Goal: Transaction & Acquisition: Purchase product/service

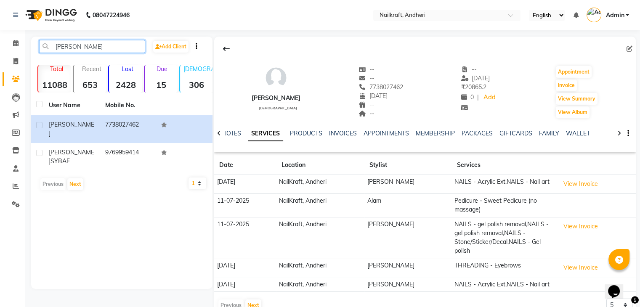
click at [128, 42] on input "[PERSON_NAME]" at bounding box center [92, 46] width 106 height 13
type input "a"
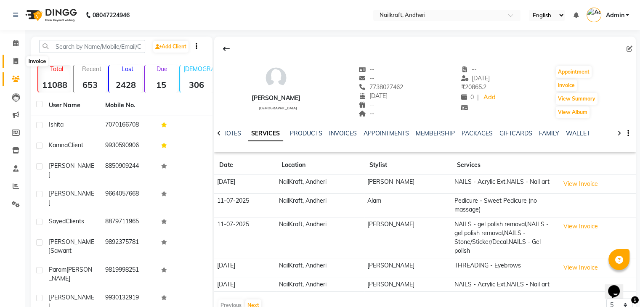
click at [13, 59] on icon at bounding box center [15, 61] width 5 height 6
select select "service"
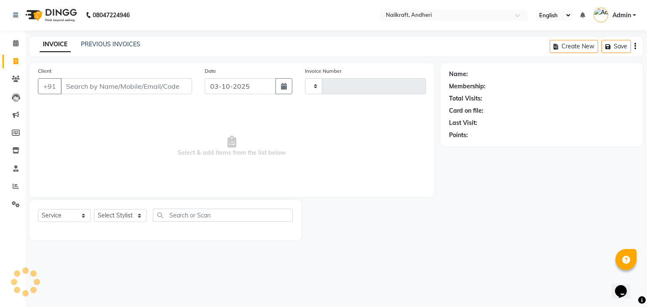
type input "2395"
select select "6081"
click at [115, 79] on input "Client" at bounding box center [126, 86] width 131 height 16
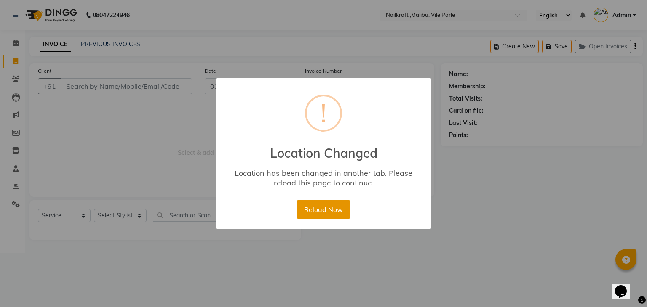
click at [314, 214] on button "Reload Now" at bounding box center [322, 209] width 53 height 19
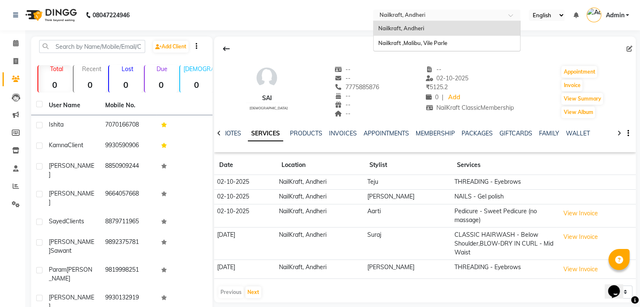
click at [452, 12] on input "text" at bounding box center [439, 16] width 122 height 8
click at [429, 44] on span "Nailkraft ,Malibu, Vile Parle" at bounding box center [412, 43] width 69 height 7
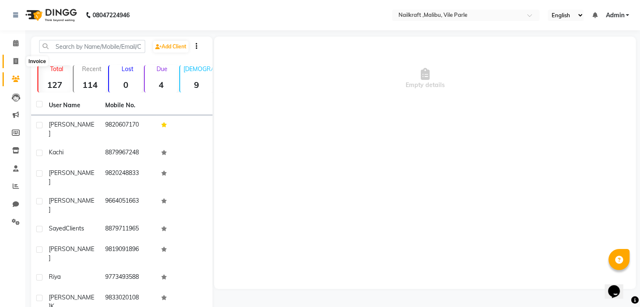
click at [18, 62] on span at bounding box center [15, 62] width 15 height 10
select select "service"
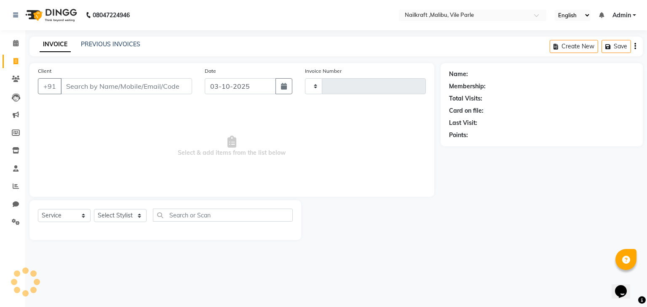
type input "0166"
select select "8988"
click at [104, 45] on link "PREVIOUS INVOICES" at bounding box center [110, 44] width 59 height 8
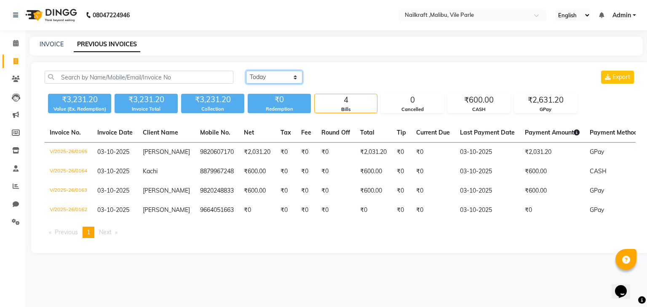
click at [269, 76] on select "Today Yesterday Custom Range" at bounding box center [274, 77] width 56 height 13
select select "range"
click at [246, 71] on select "Today Yesterday Custom Range" at bounding box center [274, 77] width 56 height 13
click at [337, 81] on input "03-10-2025" at bounding box center [342, 78] width 59 height 12
select select "10"
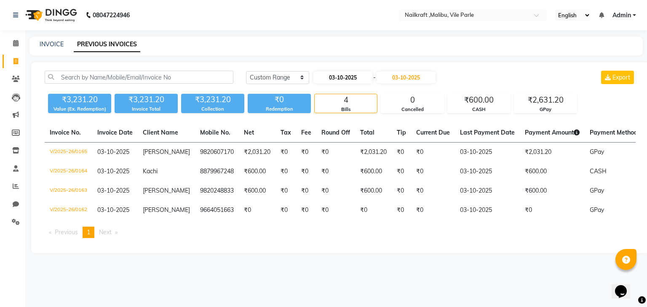
select select "2025"
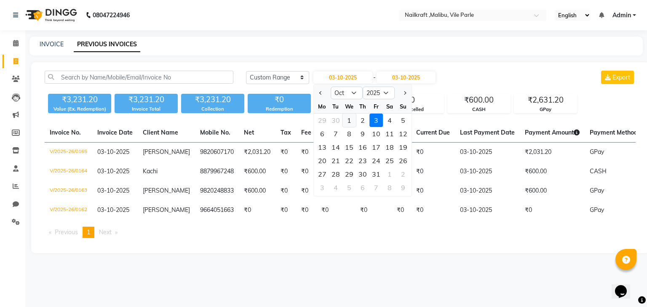
click at [346, 124] on div "1" at bounding box center [348, 120] width 13 height 13
type input "01-10-2025"
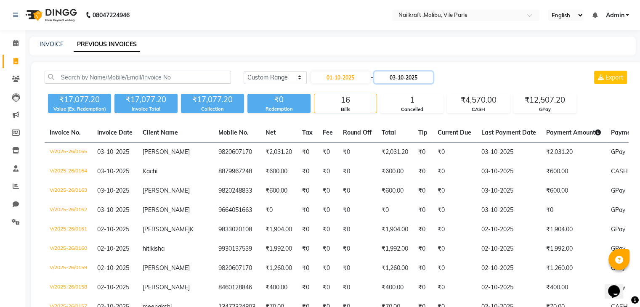
click at [404, 80] on input "03-10-2025" at bounding box center [403, 78] width 59 height 12
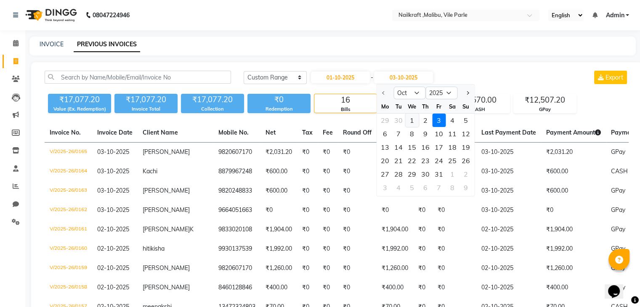
click at [409, 121] on div "1" at bounding box center [411, 120] width 13 height 13
type input "01-10-2025"
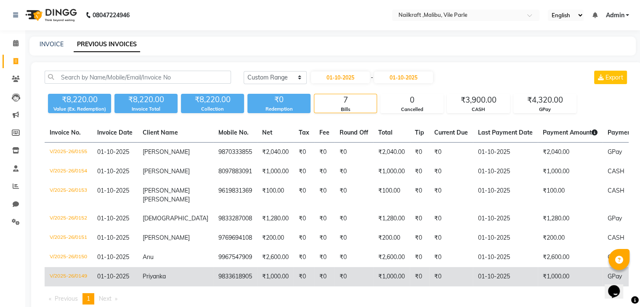
click at [442, 280] on td "₹0" at bounding box center [451, 276] width 44 height 19
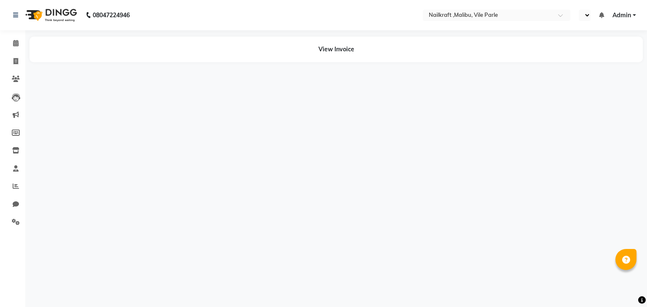
select select "en"
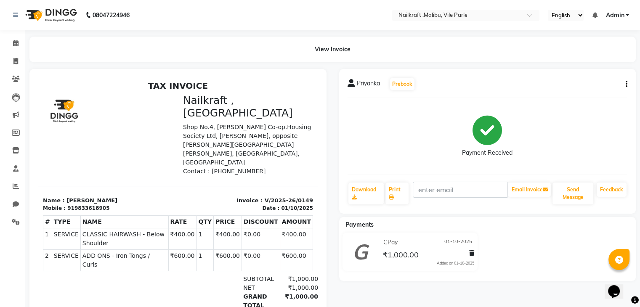
click at [626, 85] on icon "button" at bounding box center [627, 84] width 2 height 0
click at [574, 94] on div "Edit Invoice" at bounding box center [585, 95] width 58 height 11
select select "service"
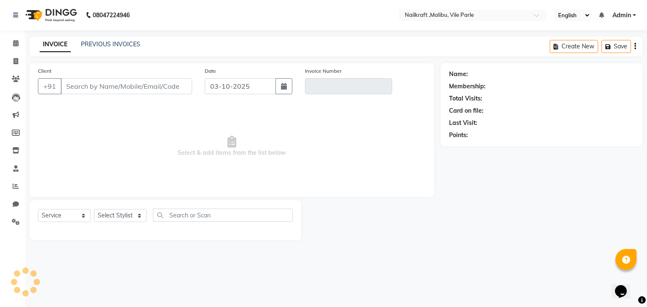
type input "9833618905"
type input "V/2025-26/0149"
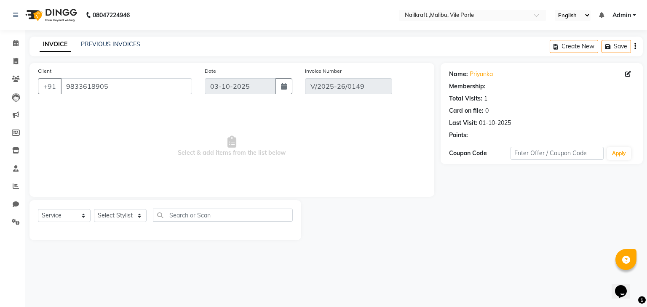
select select "1: Object"
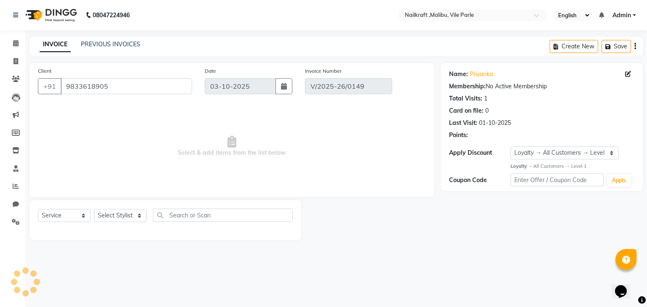
type input "01-10-2025"
select select "select"
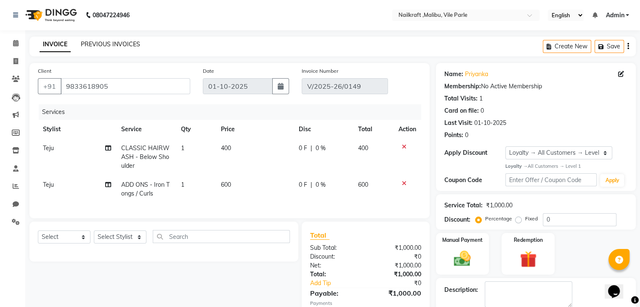
click at [93, 44] on link "PREVIOUS INVOICES" at bounding box center [110, 44] width 59 height 8
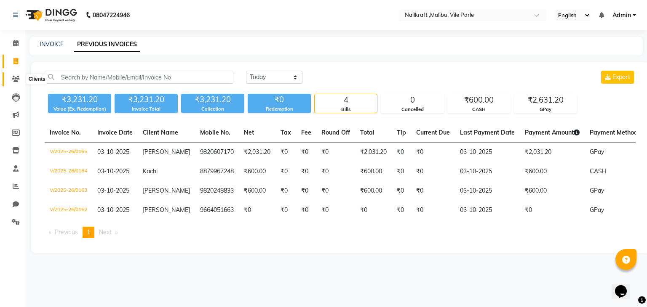
click at [15, 80] on icon at bounding box center [16, 79] width 8 height 6
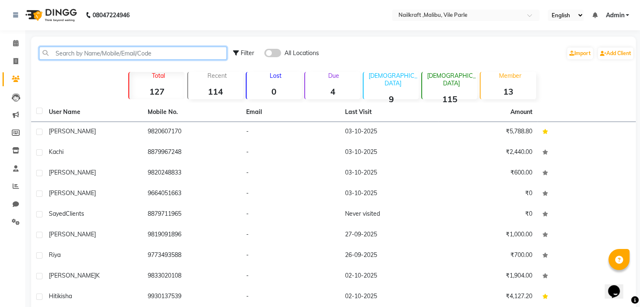
click at [119, 55] on input "text" at bounding box center [133, 53] width 188 height 13
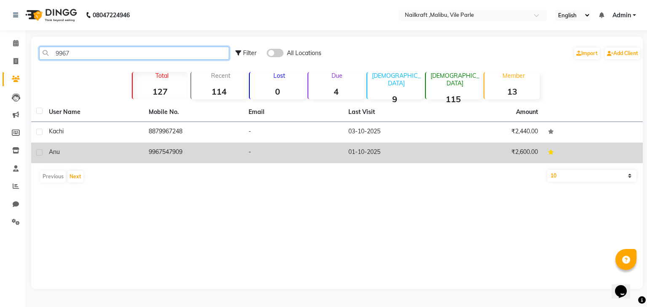
type input "9967"
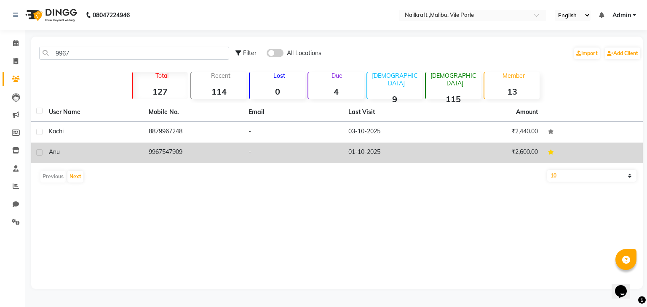
click at [167, 153] on td "9967547909" at bounding box center [194, 153] width 100 height 21
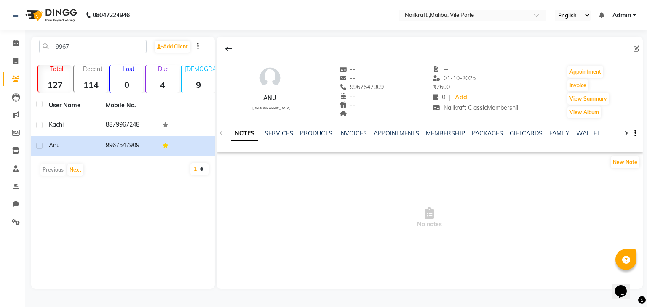
click at [351, 128] on div "NOTES SERVICES PRODUCTS INVOICES APPOINTMENTS MEMBERSHIP PACKAGES GIFTCARDS FAM…" at bounding box center [429, 133] width 426 height 29
click at [352, 133] on link "INVOICES" at bounding box center [353, 134] width 28 height 8
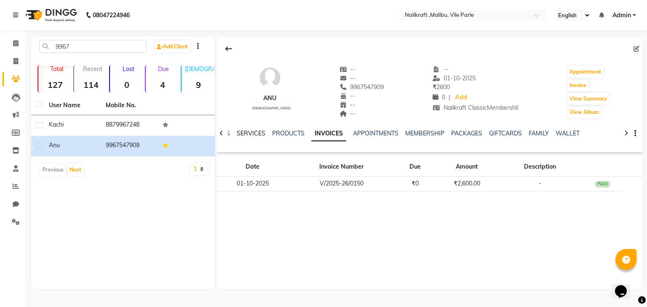
click at [256, 130] on link "SERVICES" at bounding box center [251, 134] width 29 height 8
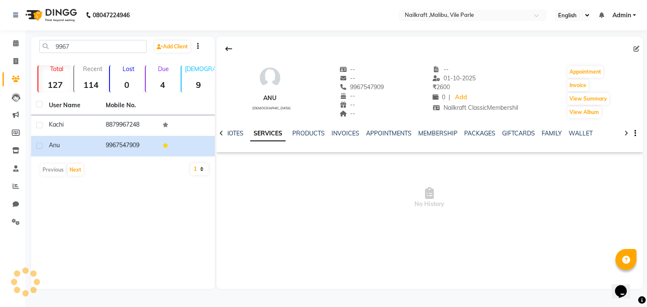
click at [256, 130] on link "SERVICES" at bounding box center [267, 133] width 35 height 15
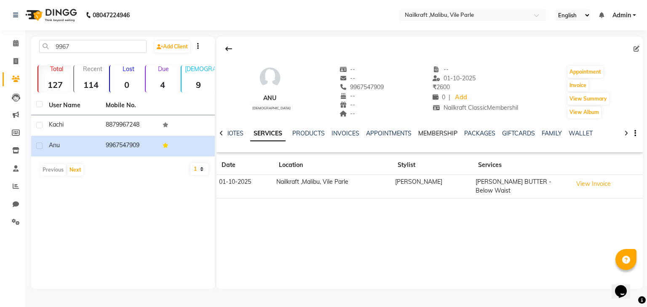
click at [438, 136] on link "MEMBERSHIP" at bounding box center [437, 134] width 39 height 8
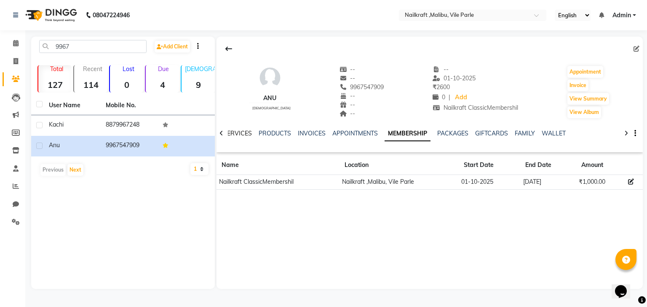
click at [241, 134] on link "SERVICES" at bounding box center [237, 134] width 29 height 8
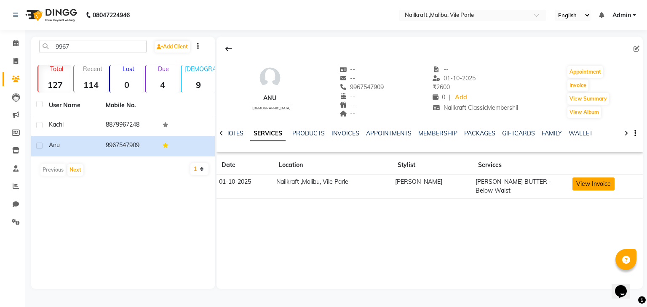
click at [587, 184] on button "View Invoice" at bounding box center [593, 184] width 42 height 13
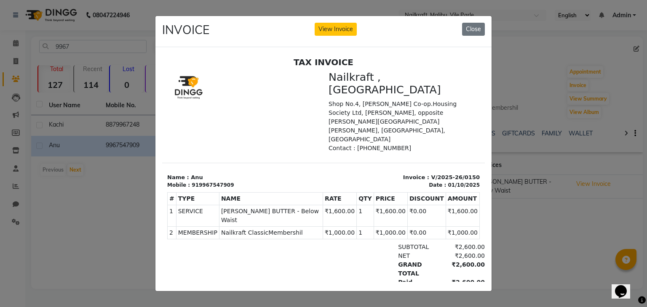
click at [340, 32] on div "INVOICE View Invoice Close" at bounding box center [323, 32] width 336 height 32
click at [339, 30] on button "View Invoice" at bounding box center [335, 29] width 42 height 13
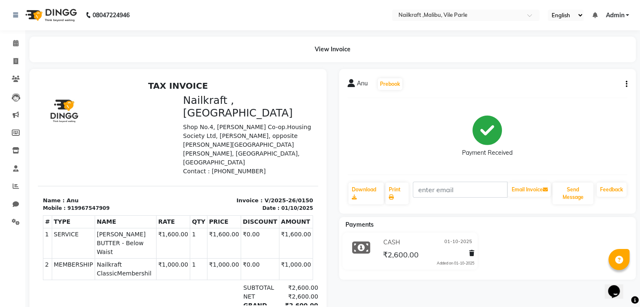
click at [629, 85] on div "Anu Prebook Payment Received Download Print Email Invoice Send Message Feedback" at bounding box center [487, 141] width 297 height 145
click at [624, 84] on button "button" at bounding box center [625, 84] width 5 height 9
click at [571, 92] on div "Edit Invoice" at bounding box center [585, 95] width 58 height 11
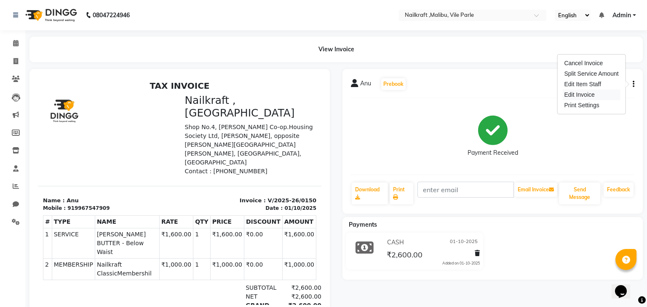
select select "service"
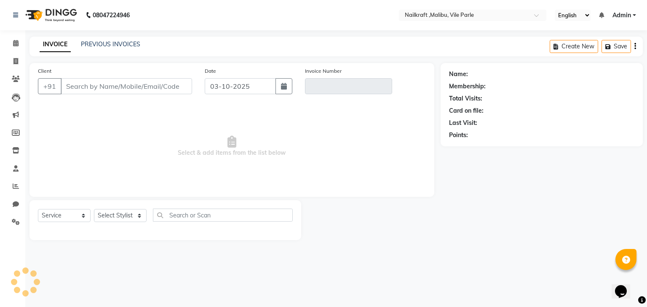
type input "9967547909"
type input "V/2025-26/0150"
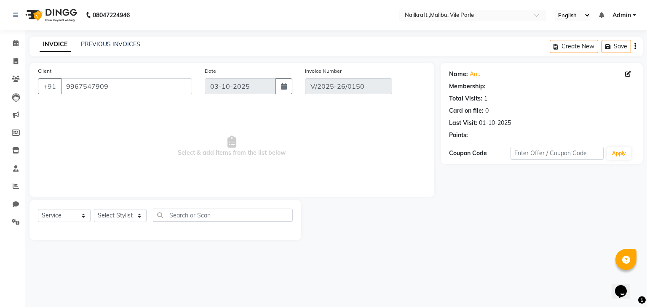
select select "2: Object"
type input "01-10-2025"
select select "select"
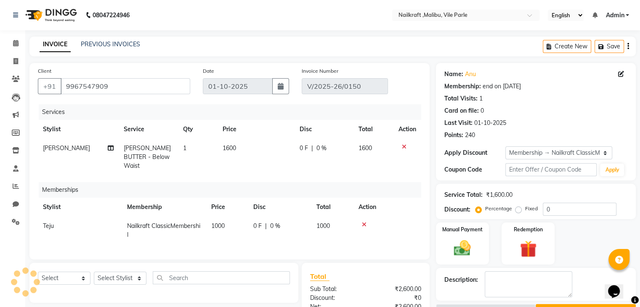
type input "20"
click at [13, 63] on span at bounding box center [15, 62] width 15 height 10
select select "service"
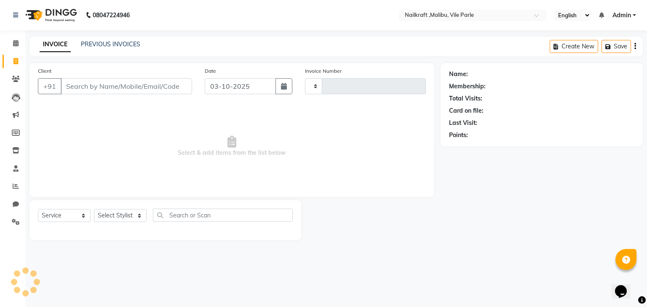
type input "0166"
select select "8988"
click at [17, 78] on icon at bounding box center [16, 79] width 8 height 6
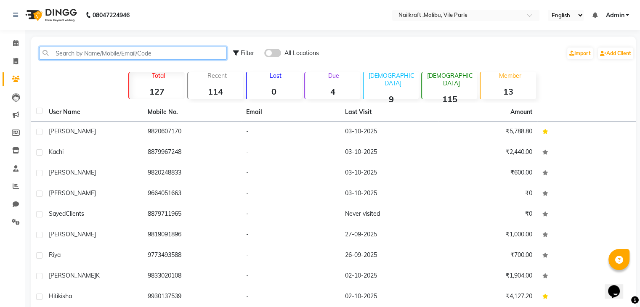
click at [138, 48] on input "text" at bounding box center [133, 53] width 188 height 13
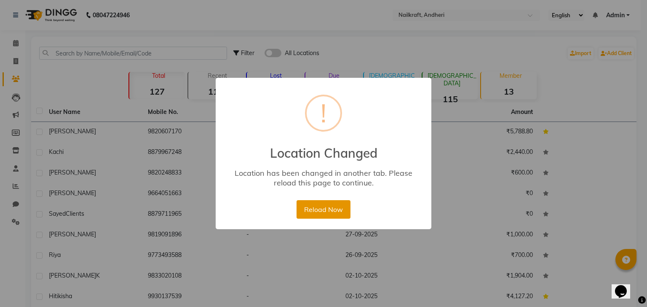
click at [326, 202] on button "Reload Now" at bounding box center [322, 209] width 53 height 19
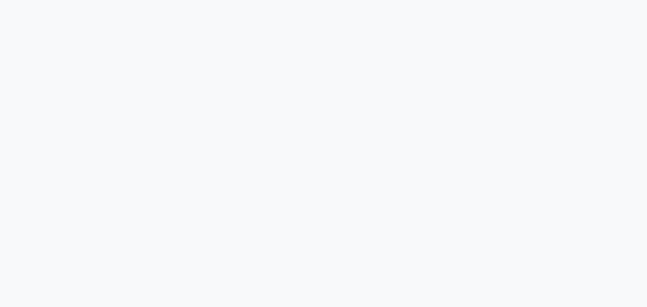
select select "8988"
select select "service"
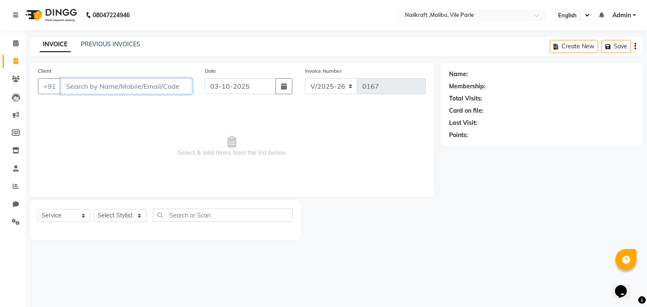
click at [108, 83] on input "Client" at bounding box center [126, 86] width 131 height 16
click at [138, 90] on input "Client" at bounding box center [126, 86] width 131 height 16
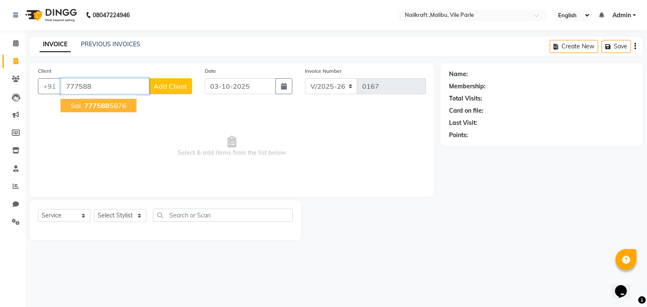
click at [112, 112] on button "Sai 777588 5876" at bounding box center [99, 105] width 76 height 13
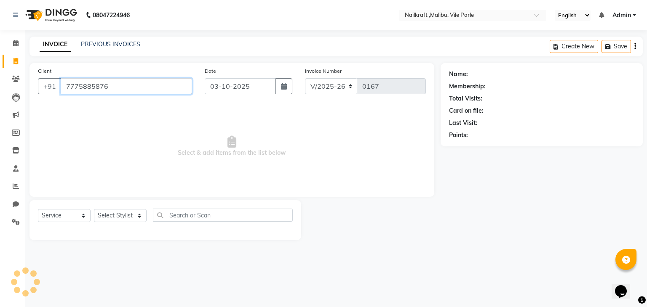
type input "7775885876"
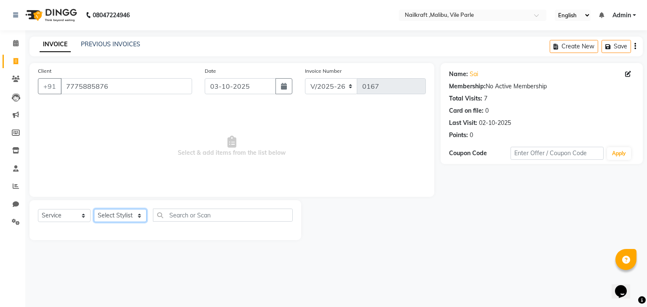
click at [125, 213] on select "Select Stylist Alam Alfred Dakashta Deepali Deepu Chatry Mnagar ville parle Nai…" at bounding box center [120, 215] width 53 height 13
select select "91263"
click at [94, 210] on select "Select Stylist Alam Alfred Dakashta Deepali Deepu Chatry Mnagar ville parle Nai…" at bounding box center [120, 215] width 53 height 13
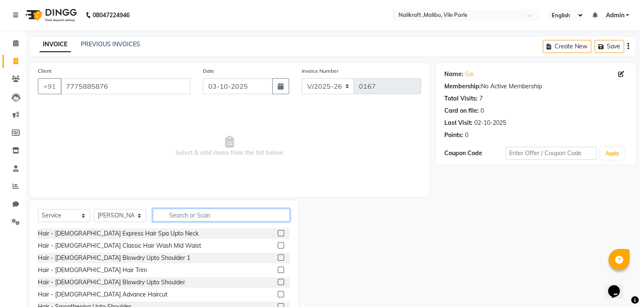
click at [189, 211] on input "text" at bounding box center [221, 215] width 137 height 13
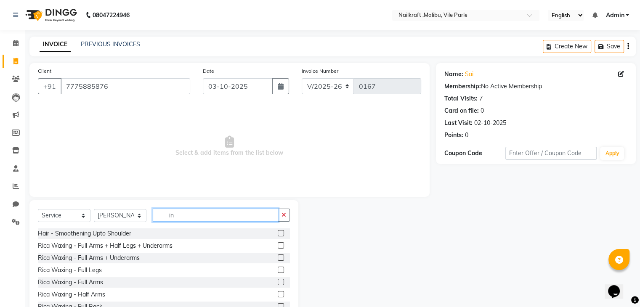
type input "i"
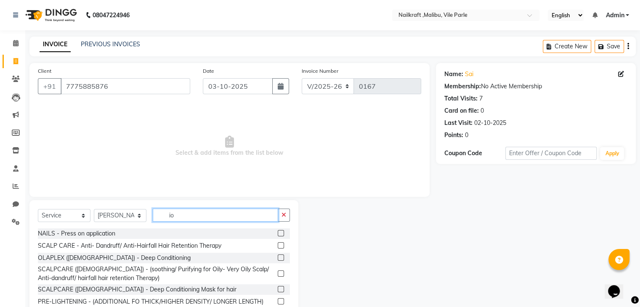
type input "i"
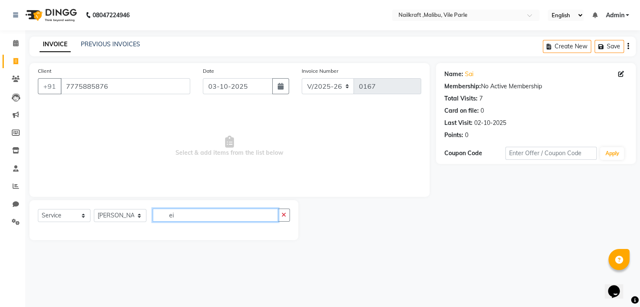
type input "e"
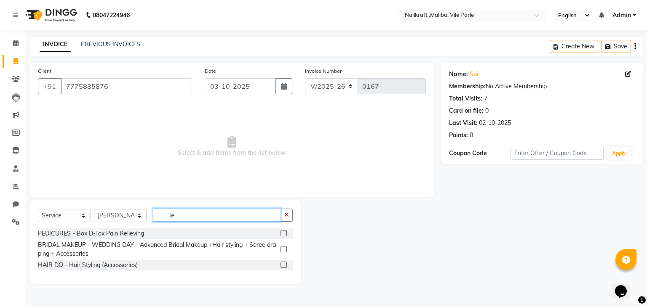
type input "I"
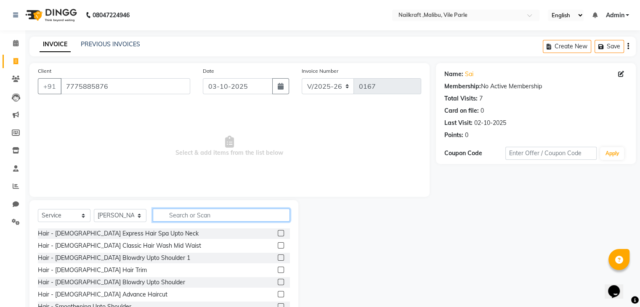
click at [189, 211] on input "text" at bounding box center [221, 215] width 137 height 13
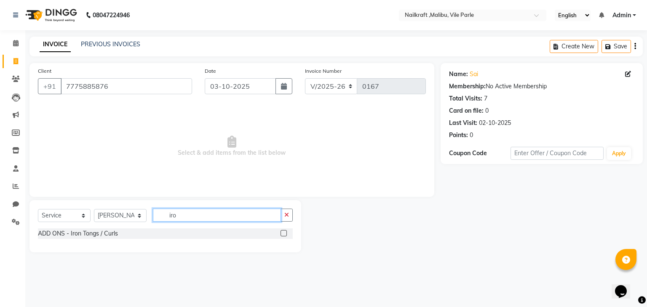
type input "iro"
click at [280, 231] on label at bounding box center [283, 233] width 6 height 6
click at [280, 231] on input "checkbox" at bounding box center [282, 233] width 5 height 5
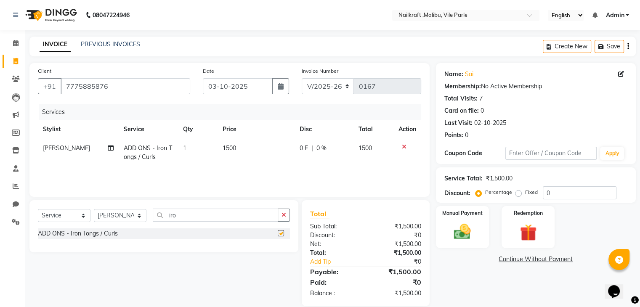
checkbox input "false"
click at [254, 150] on td "1500" at bounding box center [256, 153] width 77 height 28
select select "91263"
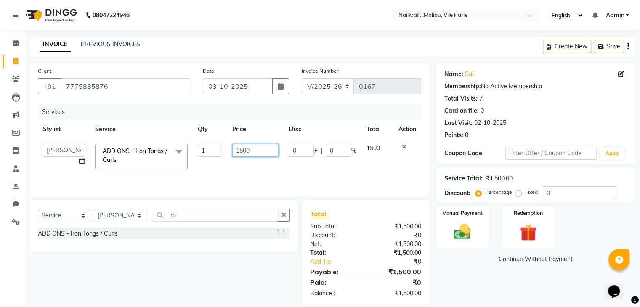
click at [254, 150] on input "1500" at bounding box center [255, 150] width 46 height 13
type input "1"
type input "500"
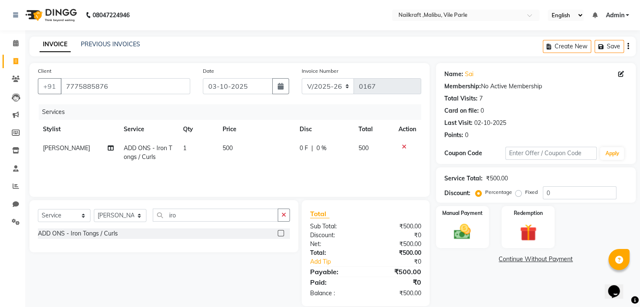
click at [458, 258] on link "Continue Without Payment" at bounding box center [536, 259] width 197 height 9
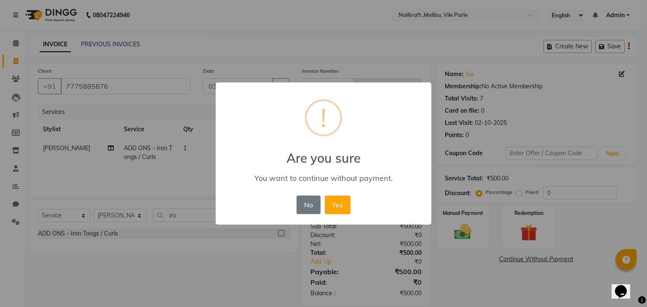
click at [295, 210] on div "No No Yes" at bounding box center [323, 205] width 58 height 23
click at [305, 209] on button "No" at bounding box center [308, 205] width 24 height 19
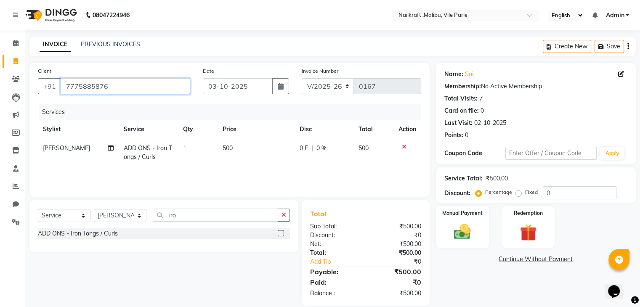
click at [99, 85] on input "7775885876" at bounding box center [126, 86] width 130 height 16
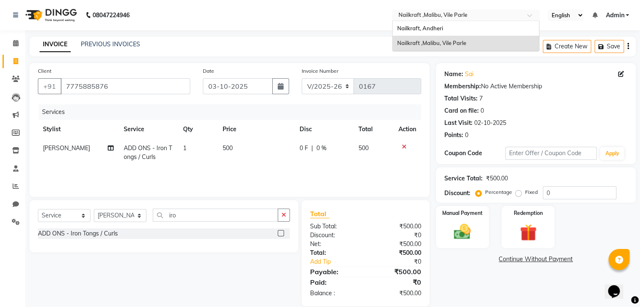
click at [418, 13] on input "text" at bounding box center [458, 16] width 122 height 8
click at [414, 26] on span "Nailkraft, Andheri" at bounding box center [420, 28] width 46 height 7
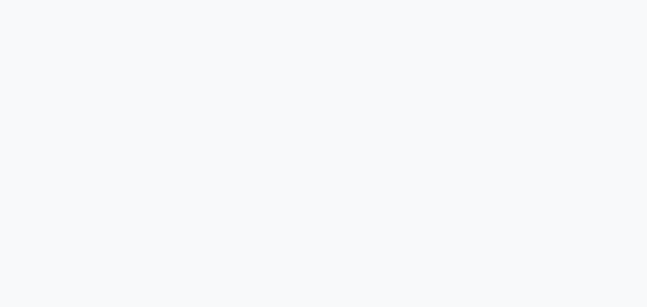
select select "service"
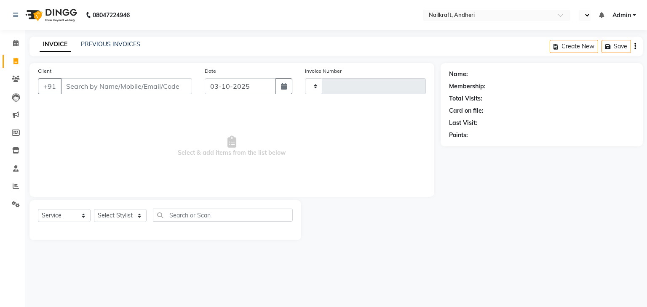
select select "en"
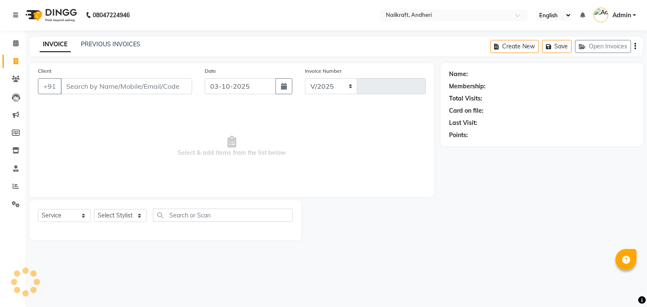
select select "6081"
type input "2395"
click at [171, 83] on input "Client" at bounding box center [126, 86] width 131 height 16
type input "7775885876"
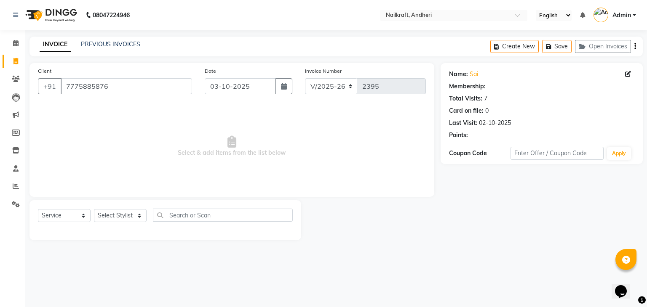
select select "2: Object"
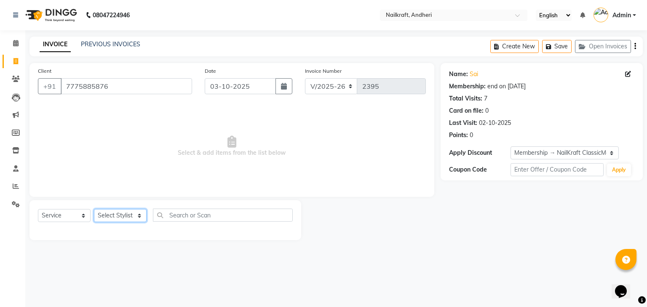
click at [123, 218] on select "Select Stylist Aarti [PERSON_NAME] [PERSON_NAME] [PERSON_NAME] Neha [MEDICAL_DA…" at bounding box center [120, 215] width 53 height 13
select select "90557"
click at [94, 210] on select "Select Stylist Aarti [PERSON_NAME] [PERSON_NAME] [PERSON_NAME] Neha [MEDICAL_DA…" at bounding box center [120, 215] width 53 height 13
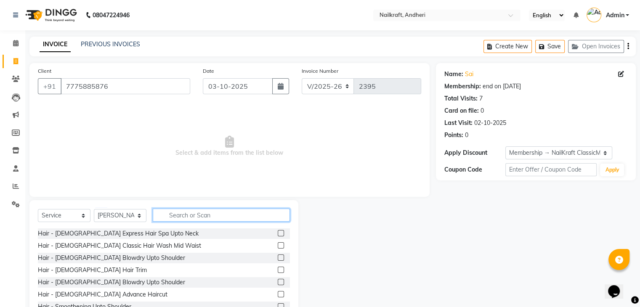
click at [190, 217] on input "text" at bounding box center [221, 215] width 137 height 13
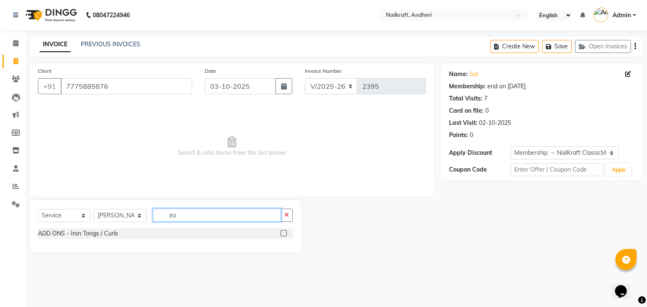
type input "iro"
click at [284, 232] on label at bounding box center [283, 233] width 6 height 6
click at [284, 232] on input "checkbox" at bounding box center [282, 233] width 5 height 5
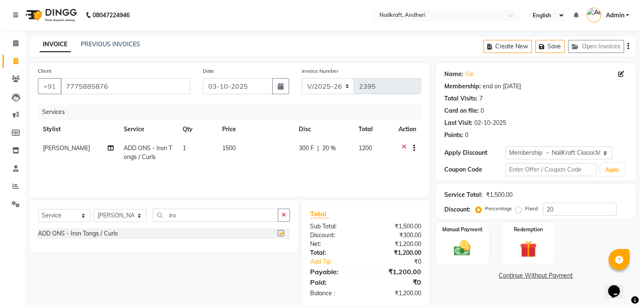
checkbox input "false"
click at [235, 147] on td "1500" at bounding box center [255, 153] width 77 height 28
select select "90557"
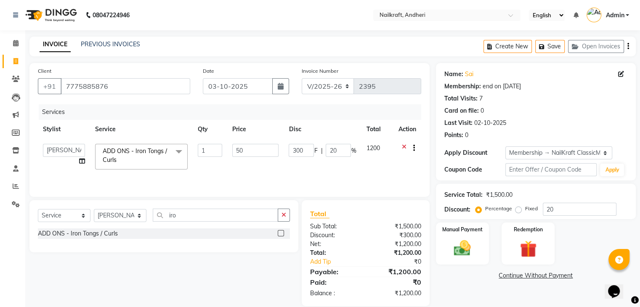
type input "500"
click at [477, 285] on div "Name: Sai Membership: end on 02-10-2026 Total Visits: 7 Card on file: 0 Last Vi…" at bounding box center [539, 184] width 206 height 243
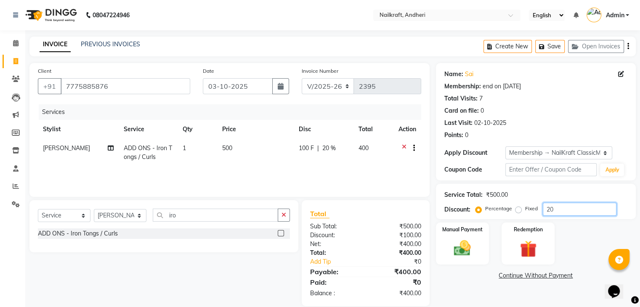
click at [596, 205] on input "20" at bounding box center [580, 209] width 74 height 13
type input "2"
click at [455, 245] on img at bounding box center [462, 249] width 28 height 20
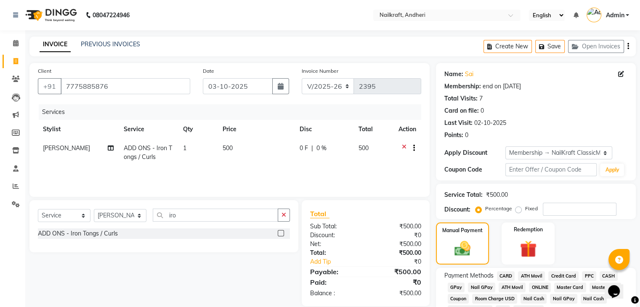
scroll to position [44, 0]
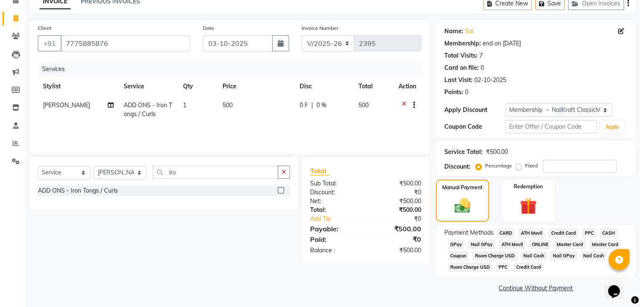
click at [454, 242] on span "GPay" at bounding box center [456, 245] width 17 height 10
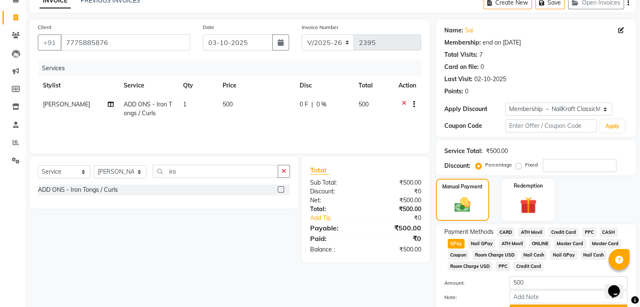
scroll to position [89, 0]
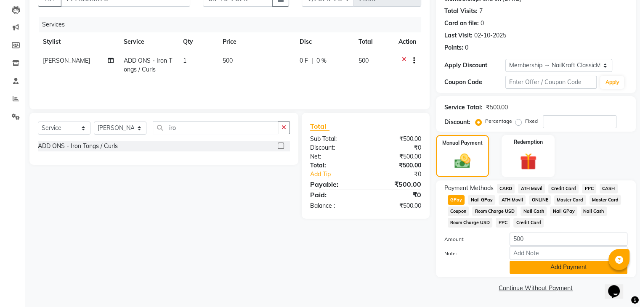
click at [581, 271] on button "Add Payment" at bounding box center [569, 267] width 118 height 13
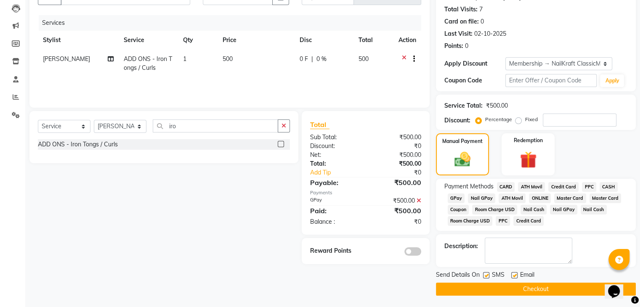
click at [524, 289] on button "Checkout" at bounding box center [536, 289] width 200 height 13
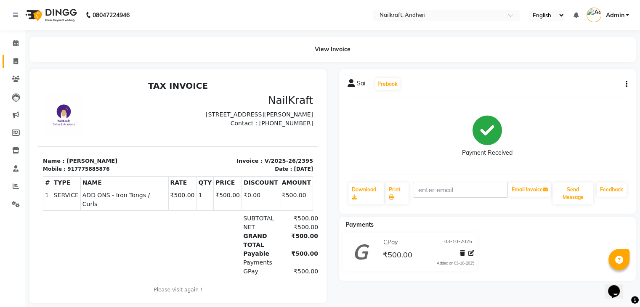
click at [16, 56] on link "Invoice" at bounding box center [13, 62] width 20 height 14
select select "service"
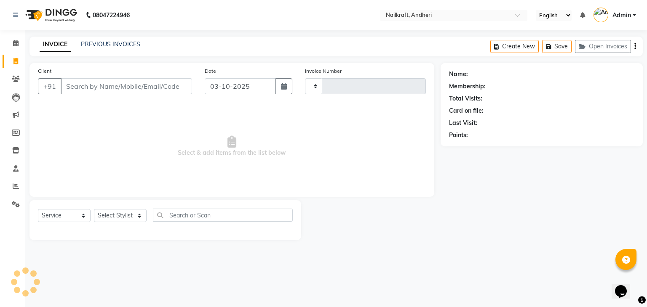
type input "2396"
select select "6081"
click at [114, 87] on input "Client" at bounding box center [126, 86] width 131 height 16
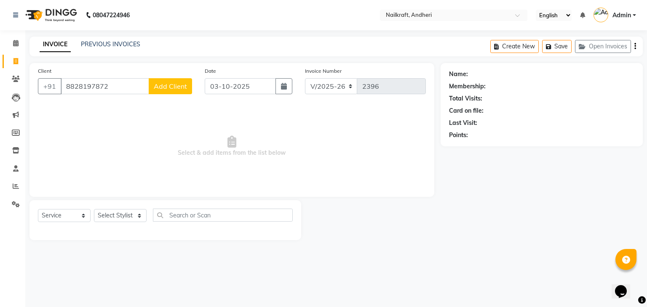
type input "8828197872"
click at [160, 88] on span "Add Client" at bounding box center [170, 86] width 33 height 8
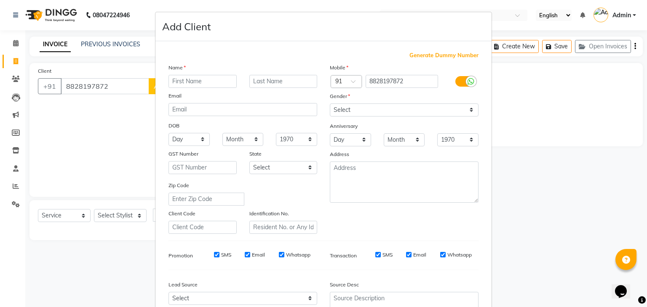
click at [214, 85] on input "text" at bounding box center [202, 81] width 68 height 13
type input "Mansi"
click at [453, 115] on select "Select Male Female Other Prefer Not To Say" at bounding box center [404, 110] width 149 height 13
select select "[DEMOGRAPHIC_DATA]"
click at [330, 104] on select "Select Male Female Other Prefer Not To Say" at bounding box center [404, 110] width 149 height 13
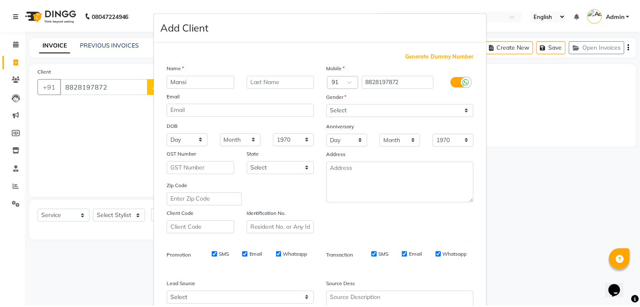
scroll to position [85, 0]
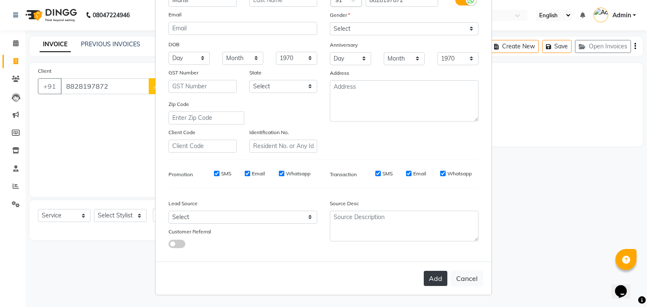
click at [424, 277] on button "Add" at bounding box center [436, 278] width 24 height 15
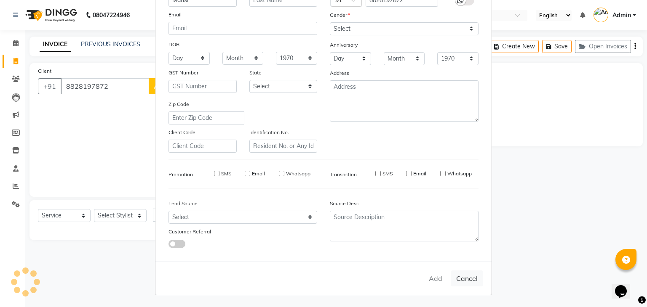
select select
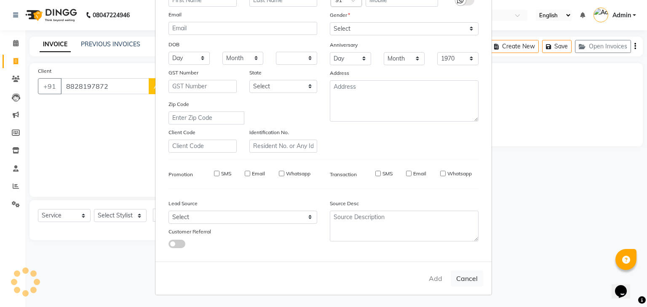
select select
checkbox input "false"
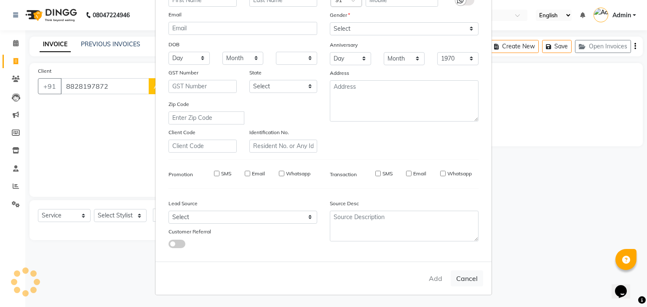
checkbox input "false"
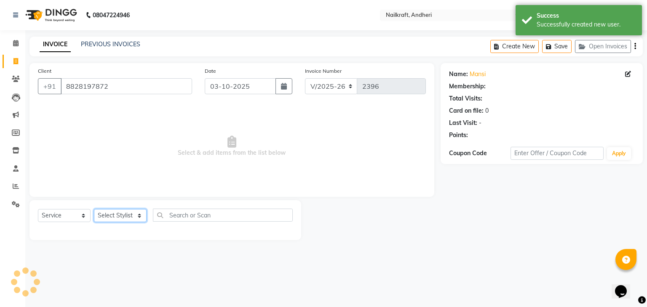
select select "1: Object"
click at [124, 219] on select "Select Stylist Aarti Alam Alfred Dakashta Deepali Deepu Chatry NailKraft Neha N…" at bounding box center [120, 215] width 53 height 13
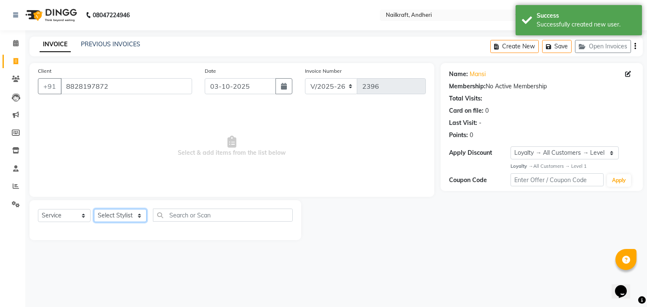
select select "90866"
click at [94, 210] on select "Select Stylist Aarti Alam Alfred Dakashta Deepali Deepu Chatry NailKraft Neha N…" at bounding box center [120, 215] width 53 height 13
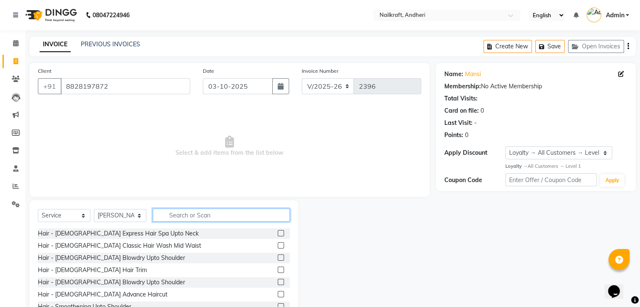
click at [241, 218] on input "text" at bounding box center [221, 215] width 137 height 13
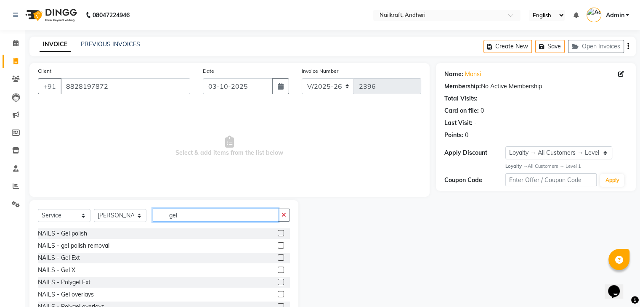
type input "gel"
click at [278, 246] on label at bounding box center [281, 245] width 6 height 6
click at [278, 246] on input "checkbox" at bounding box center [280, 245] width 5 height 5
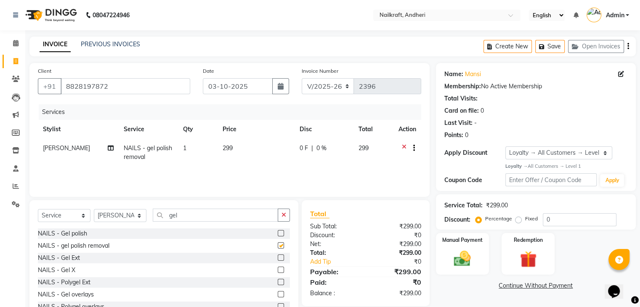
checkbox input "false"
click at [232, 222] on input "gel" at bounding box center [215, 215] width 125 height 13
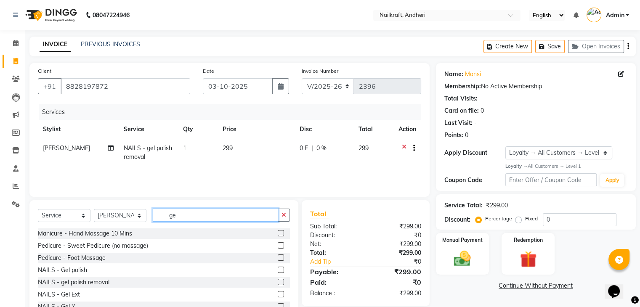
type input "ge"
click at [128, 215] on select "Select Stylist Aarti Alam Alfred Dakashta Deepali Deepu Chatry NailKraft Neha N…" at bounding box center [120, 215] width 53 height 13
select select "93634"
click at [94, 210] on select "Select Stylist Aarti Alam Alfred Dakashta Deepali Deepu Chatry NailKraft Neha N…" at bounding box center [120, 215] width 53 height 13
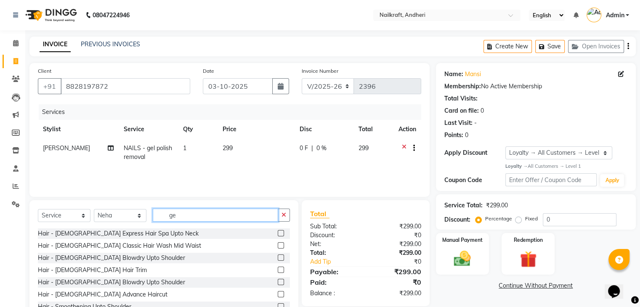
click at [199, 221] on input "ge" at bounding box center [215, 215] width 125 height 13
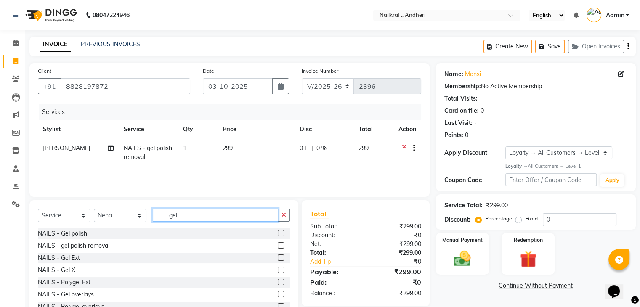
type input "gel"
click at [278, 244] on label at bounding box center [281, 245] width 6 height 6
click at [278, 244] on input "checkbox" at bounding box center [280, 245] width 5 height 5
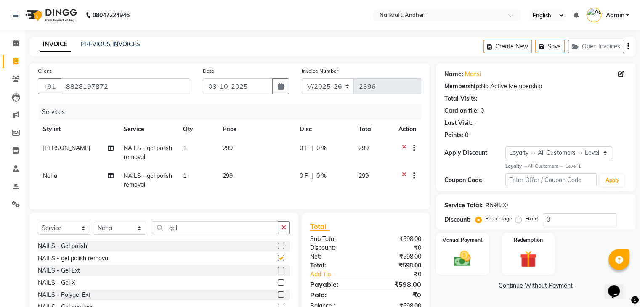
checkbox input "false"
click at [256, 234] on input "gel" at bounding box center [215, 227] width 125 height 13
type input "gel"
click at [278, 249] on label at bounding box center [281, 246] width 6 height 6
click at [278, 249] on input "checkbox" at bounding box center [280, 246] width 5 height 5
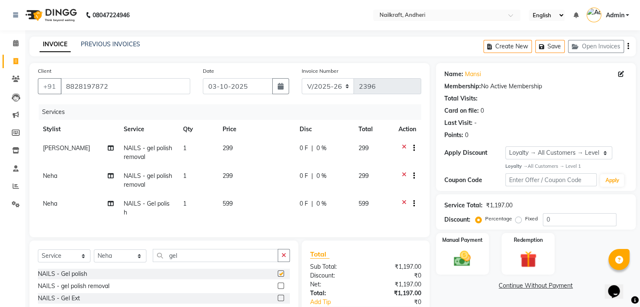
checkbox input "false"
click at [116, 251] on select "Select Stylist Aarti Alam Alfred Dakashta Deepali Deepu Chatry NailKraft Neha N…" at bounding box center [120, 256] width 53 height 13
select select "92124"
click at [94, 250] on select "Select Stylist Aarti Alam Alfred Dakashta Deepali Deepu Chatry NailKraft Neha N…" at bounding box center [120, 256] width 53 height 13
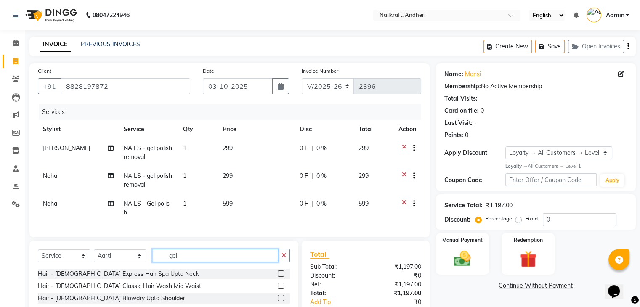
click at [224, 258] on input "gel" at bounding box center [215, 255] width 125 height 13
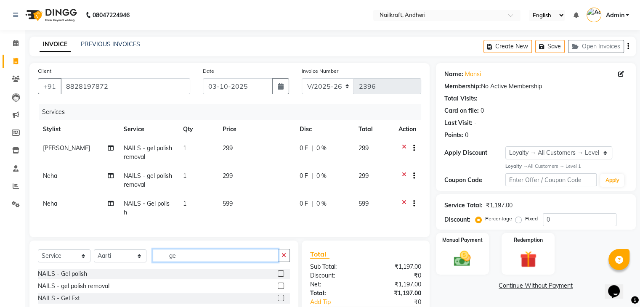
type input "g"
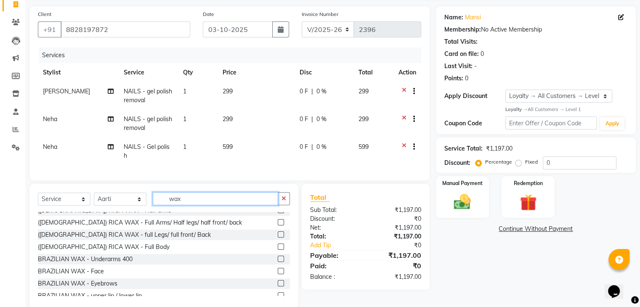
scroll to position [70, 0]
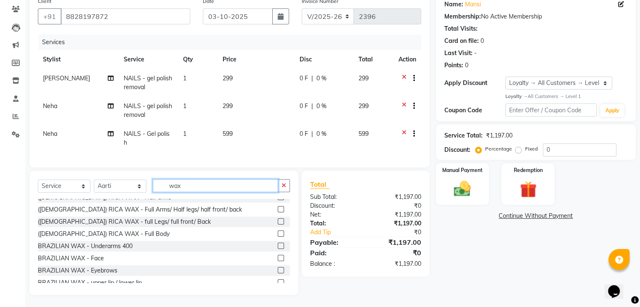
click at [250, 186] on input "wax" at bounding box center [215, 185] width 125 height 13
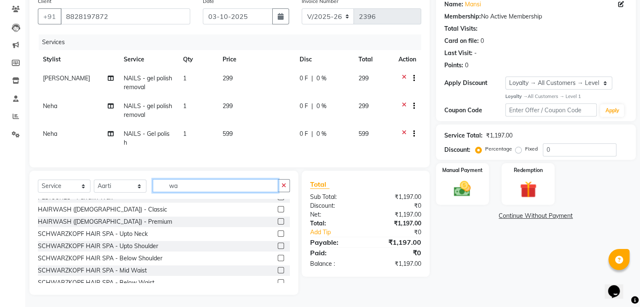
type input "w"
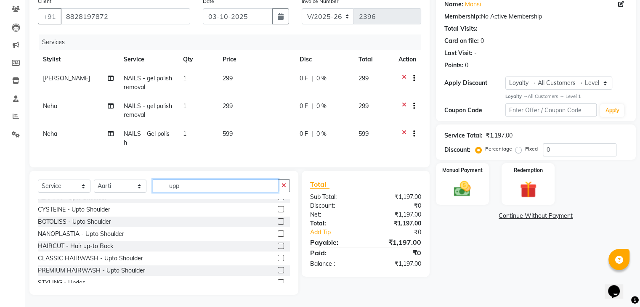
scroll to position [59, 0]
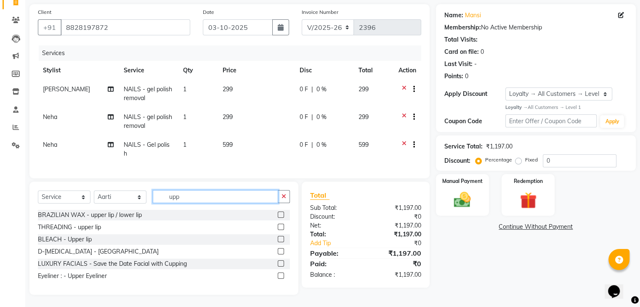
type input "upp"
click at [283, 225] on label at bounding box center [281, 227] width 6 height 6
click at [283, 225] on input "checkbox" at bounding box center [280, 227] width 5 height 5
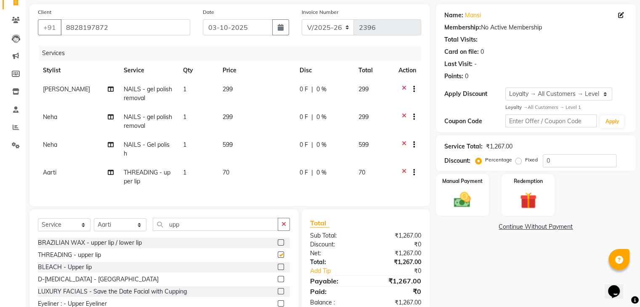
checkbox input "false"
click at [465, 212] on div "Manual Payment" at bounding box center [462, 194] width 55 height 43
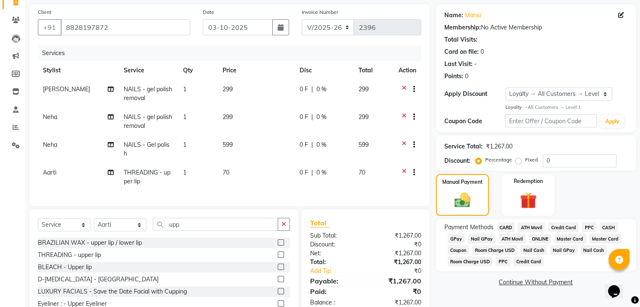
click at [454, 241] on span "GPay" at bounding box center [456, 239] width 17 height 10
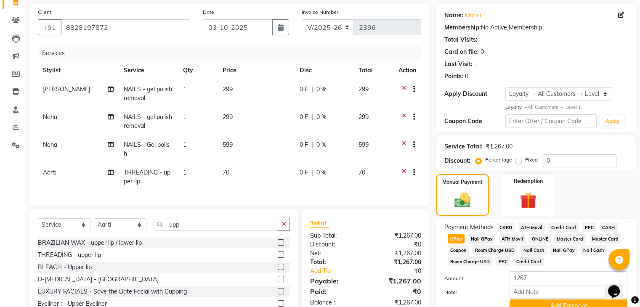
scroll to position [99, 0]
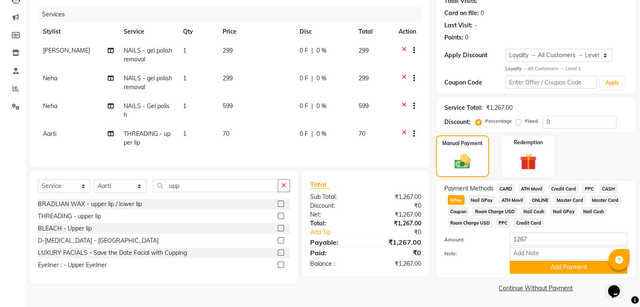
click at [581, 274] on div "Add Payment" at bounding box center [568, 267] width 131 height 13
click at [552, 272] on button "Add Payment" at bounding box center [569, 267] width 118 height 13
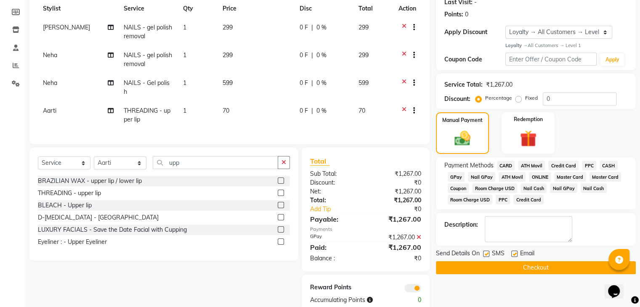
scroll to position [139, 0]
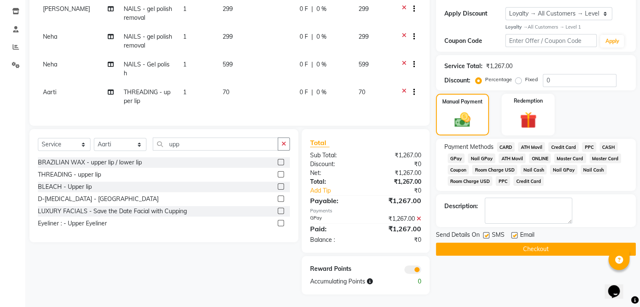
click at [580, 249] on button "Checkout" at bounding box center [536, 249] width 200 height 13
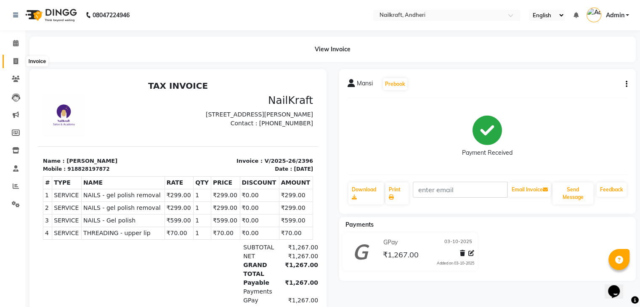
click at [17, 59] on icon at bounding box center [15, 61] width 5 height 6
select select "service"
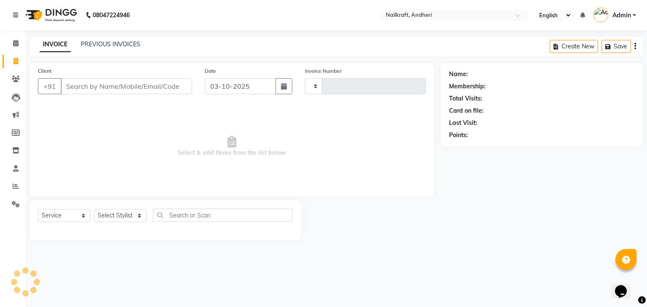
type input "2397"
select select "6081"
click at [119, 40] on div "PREVIOUS INVOICES" at bounding box center [110, 44] width 59 height 9
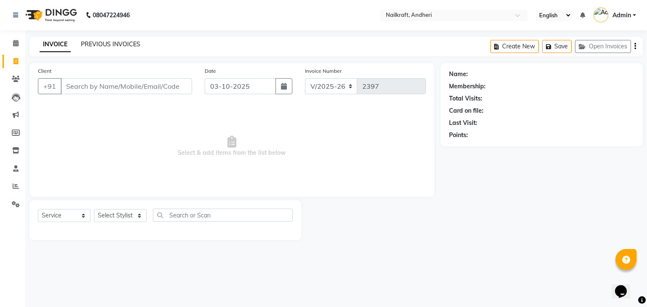
click at [120, 43] on link "PREVIOUS INVOICES" at bounding box center [110, 44] width 59 height 8
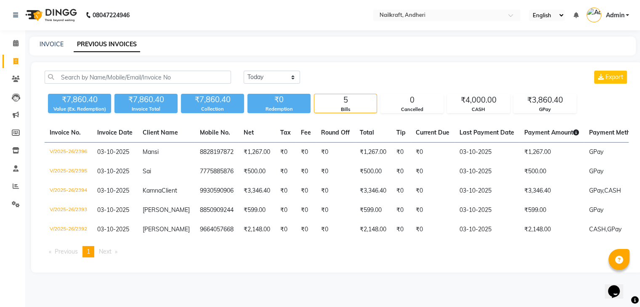
click at [293, 91] on div "₹7,860.40 Value (Ex. Redemption) ₹7,860.40 Invoice Total ₹7,860.40 Collection ₹…" at bounding box center [337, 102] width 584 height 23
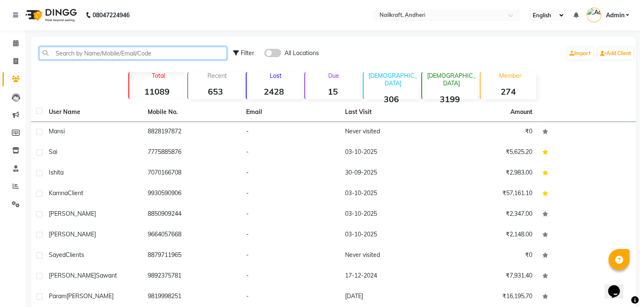
click at [125, 56] on input "text" at bounding box center [133, 53] width 188 height 13
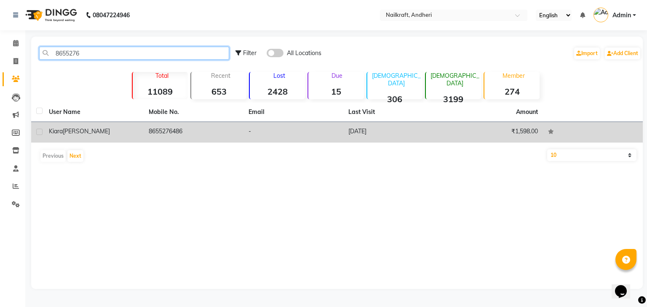
type input "8655276"
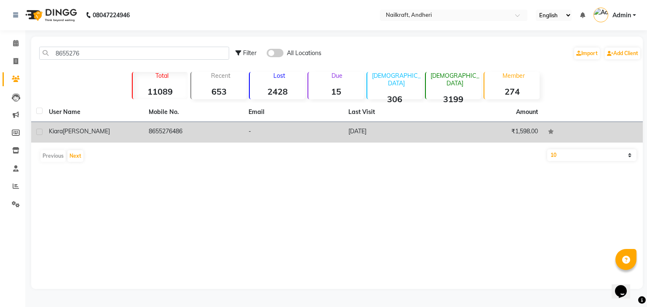
click at [162, 132] on td "8655276486" at bounding box center [194, 132] width 100 height 21
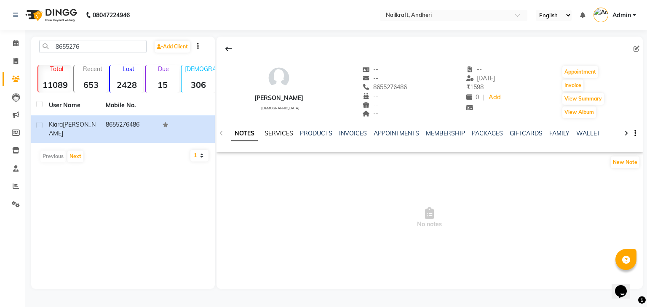
click at [282, 135] on link "SERVICES" at bounding box center [278, 134] width 29 height 8
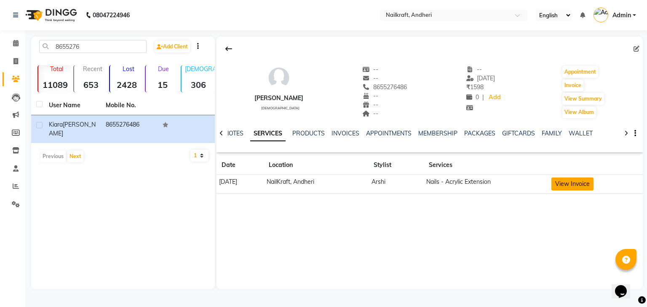
click at [584, 189] on button "View Invoice" at bounding box center [572, 184] width 42 height 13
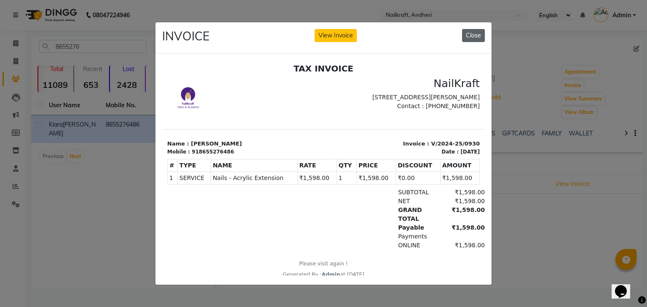
click at [471, 32] on button "Close" at bounding box center [473, 35] width 23 height 13
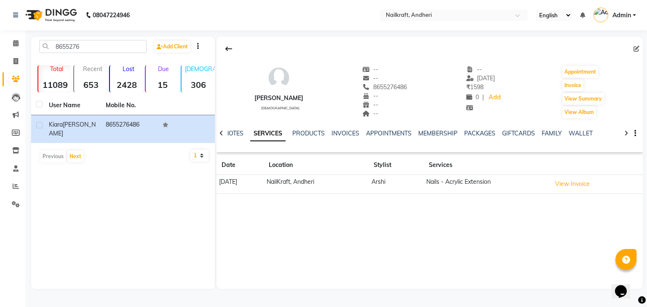
click at [184, 191] on div "8655276 Add Client Total 11089 Recent 653 Lost 2428 Due 15 [DEMOGRAPHIC_DATA] 3…" at bounding box center [123, 163] width 184 height 253
click at [129, 177] on div "8655276 Add Client Total 11089 Recent 653 Lost 2428 Due 15 [DEMOGRAPHIC_DATA] 3…" at bounding box center [123, 163] width 184 height 253
click at [18, 46] on icon at bounding box center [15, 43] width 5 height 6
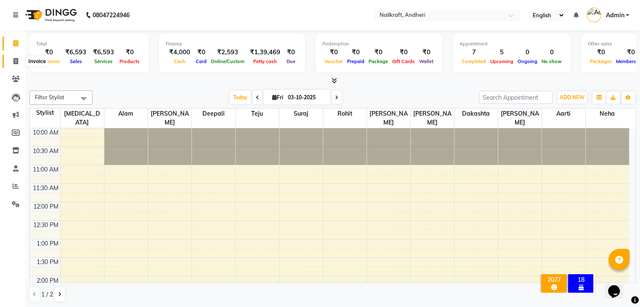
click at [16, 58] on icon at bounding box center [15, 61] width 5 height 6
select select "service"
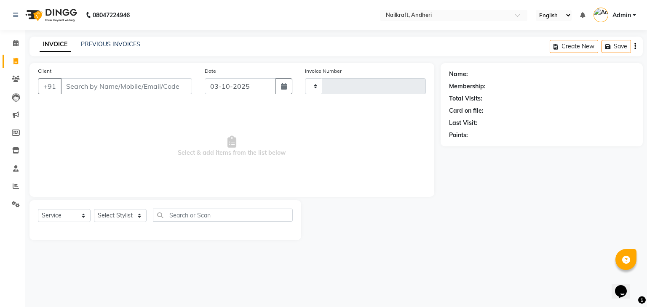
type input "2396"
select select "6081"
click at [96, 41] on link "PREVIOUS INVOICES" at bounding box center [110, 44] width 59 height 8
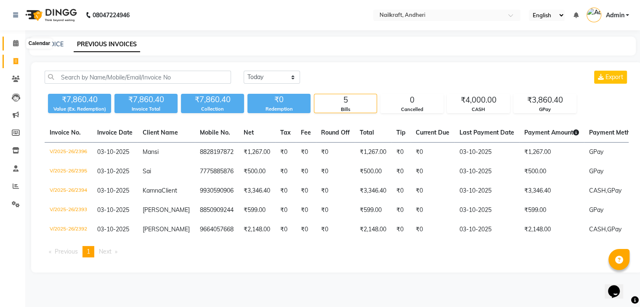
click at [17, 45] on icon at bounding box center [15, 43] width 5 height 6
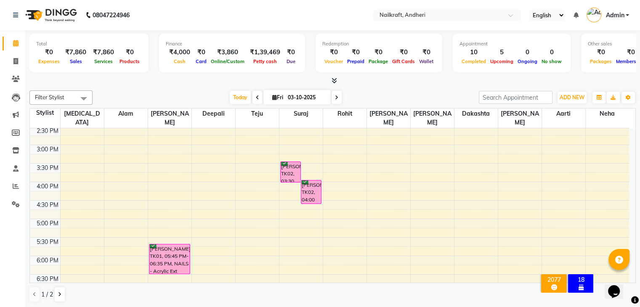
scroll to position [276, 0]
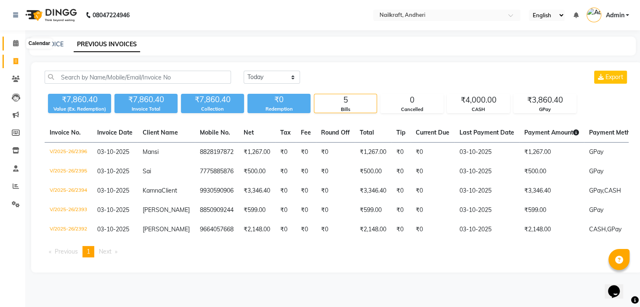
click at [13, 44] on icon at bounding box center [15, 43] width 5 height 6
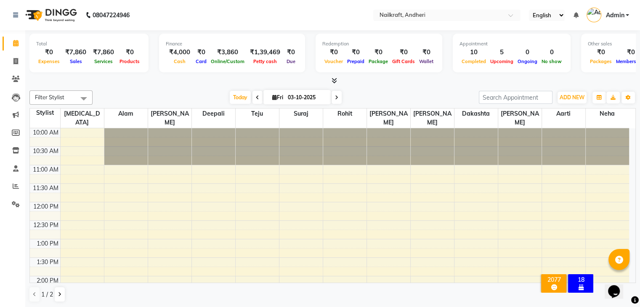
click at [133, 83] on div at bounding box center [332, 81] width 607 height 9
